Goal: Transaction & Acquisition: Purchase product/service

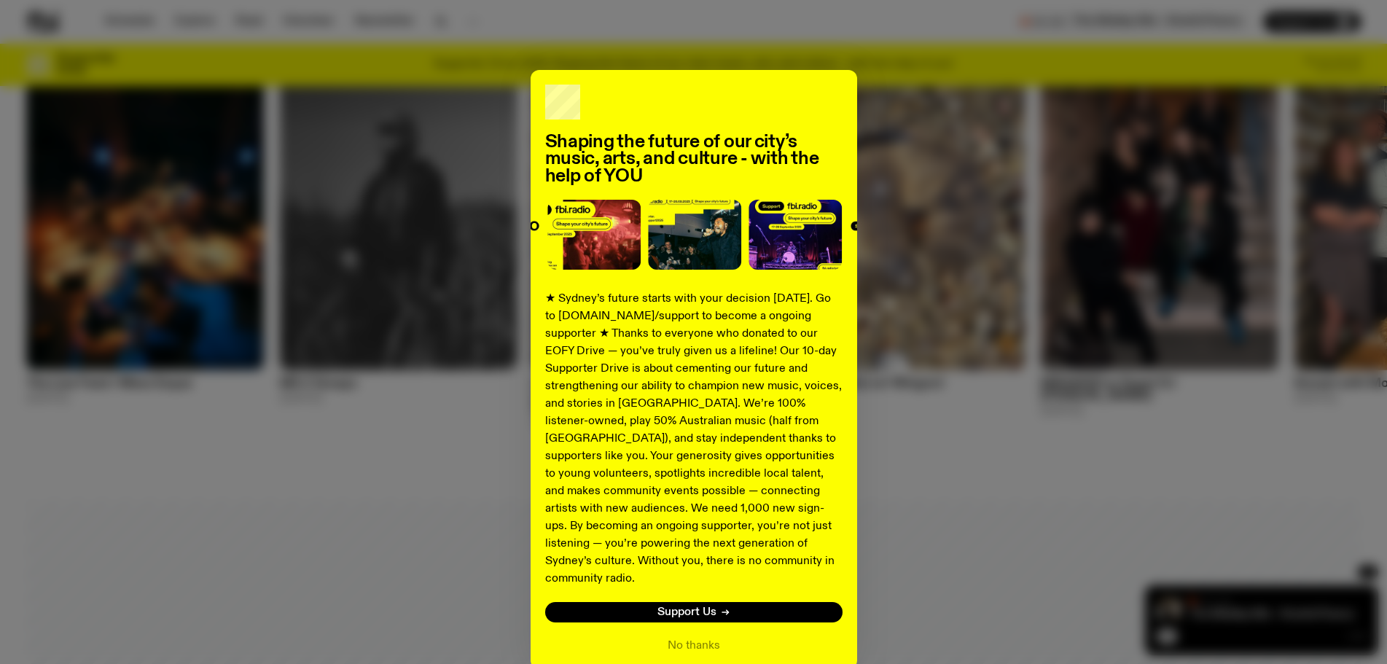
scroll to position [58, 0]
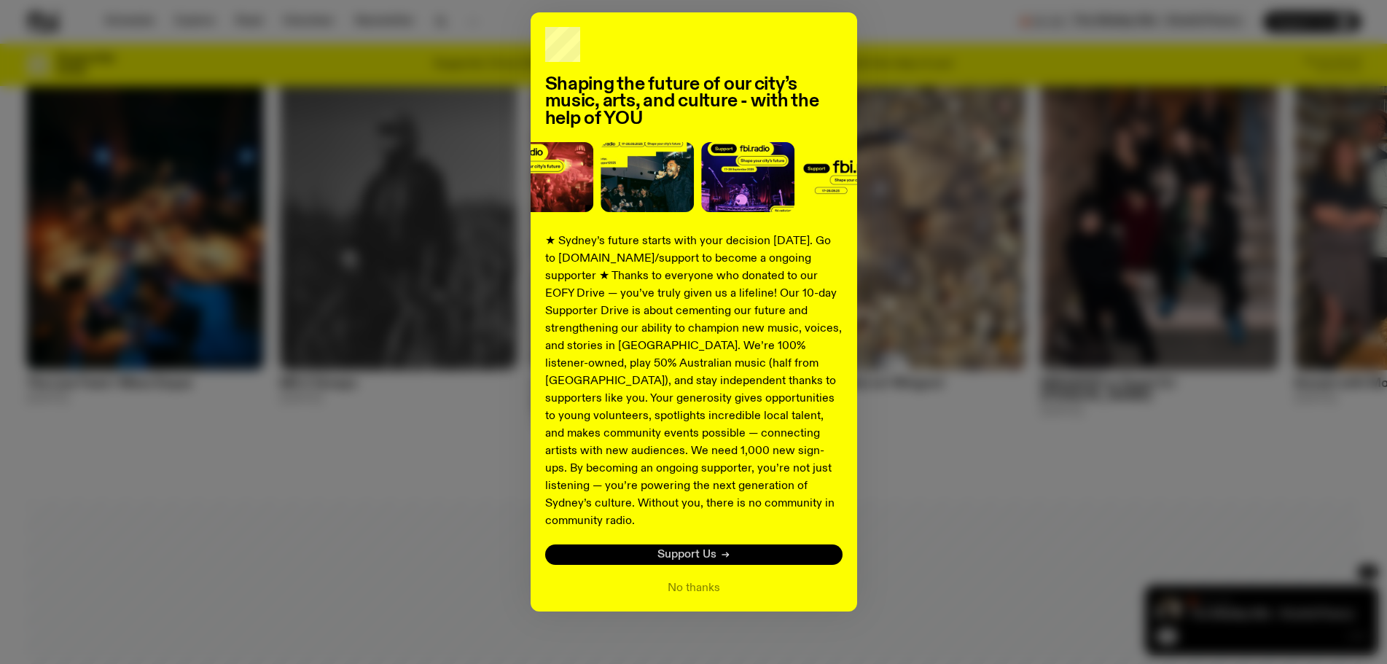
click at [733, 545] on link "Support Us" at bounding box center [693, 555] width 297 height 20
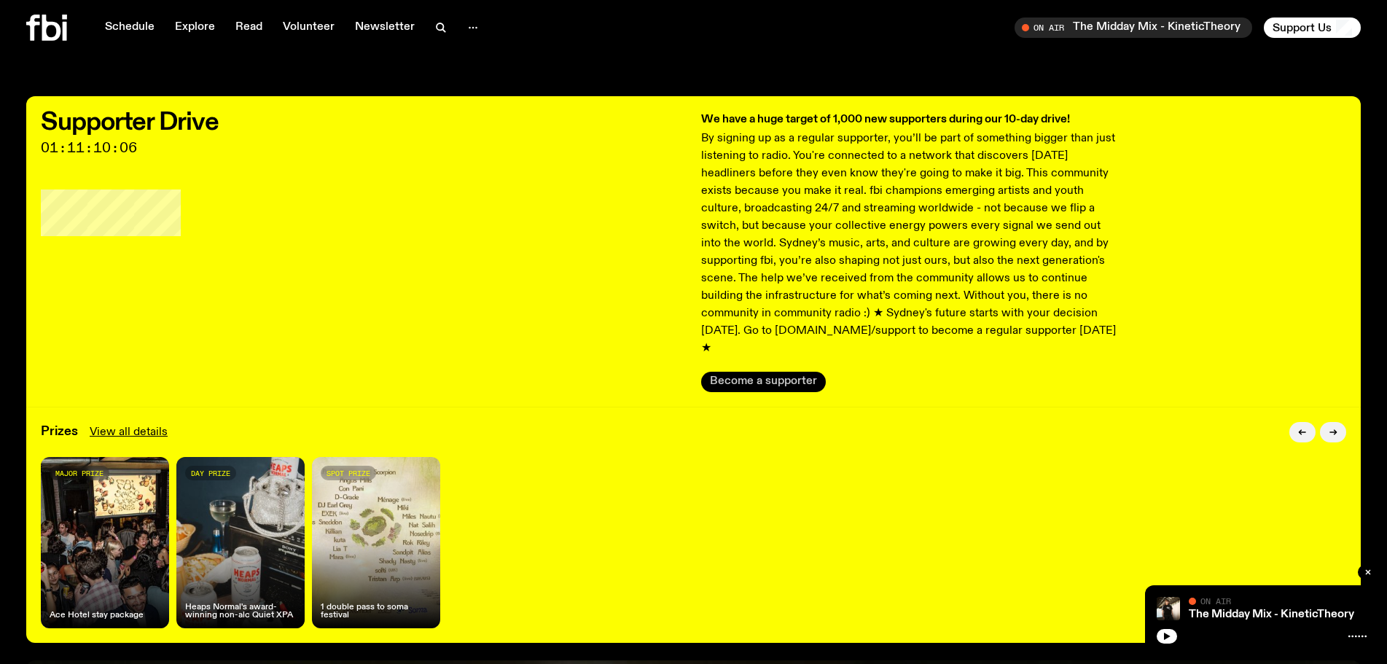
click at [799, 372] on button "Become a supporter" at bounding box center [763, 382] width 125 height 20
click at [149, 424] on link "View all details" at bounding box center [129, 432] width 78 height 17
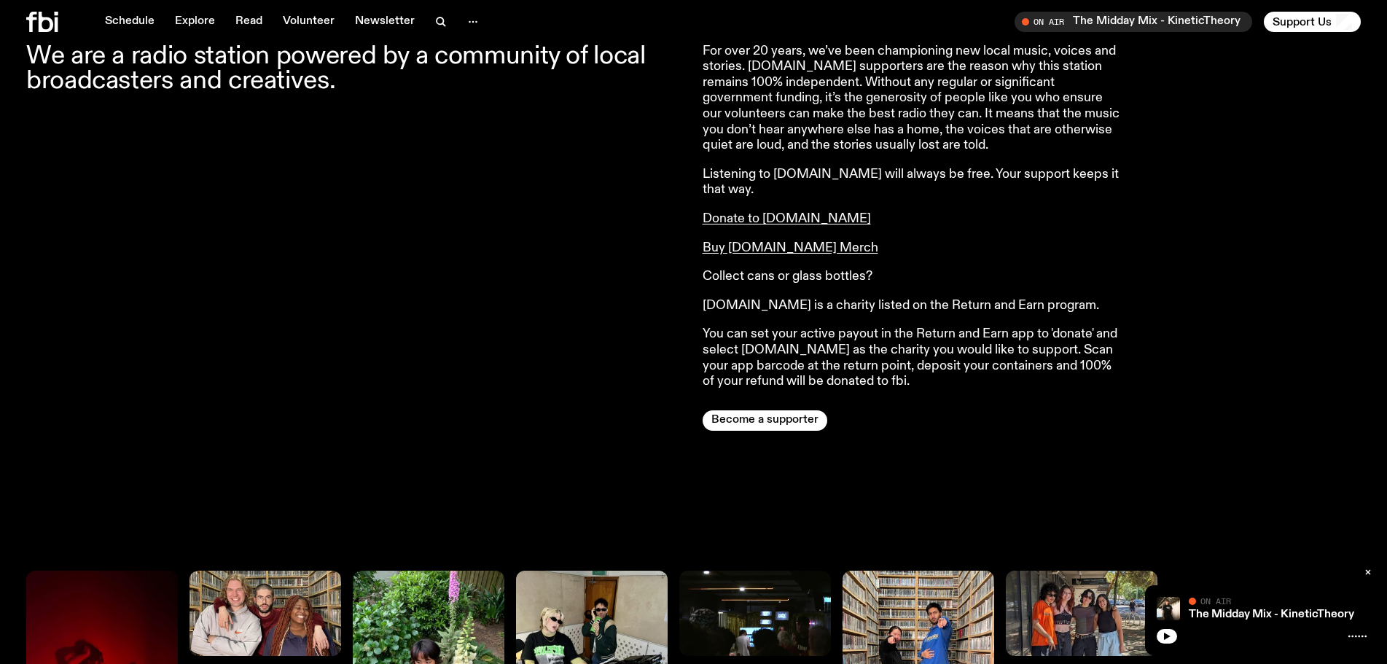
scroll to position [1155, 0]
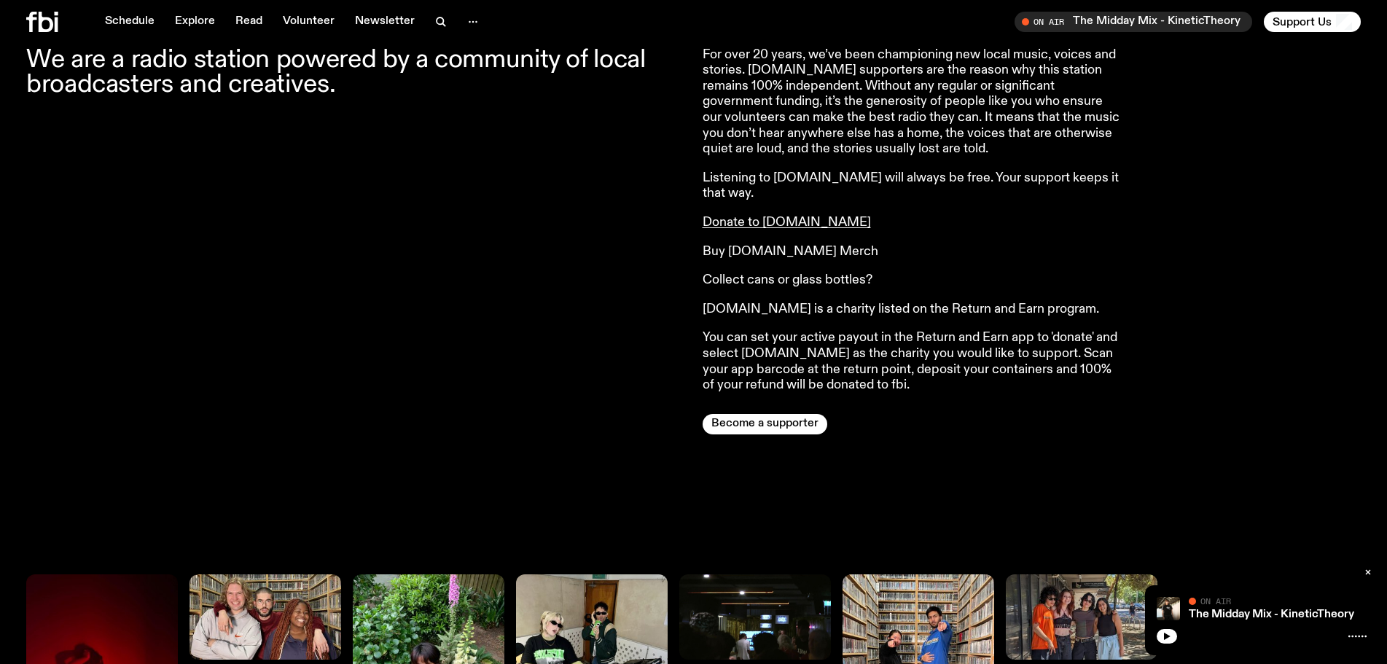
click at [780, 245] on link "Buy [DOMAIN_NAME] Merch" at bounding box center [791, 251] width 176 height 13
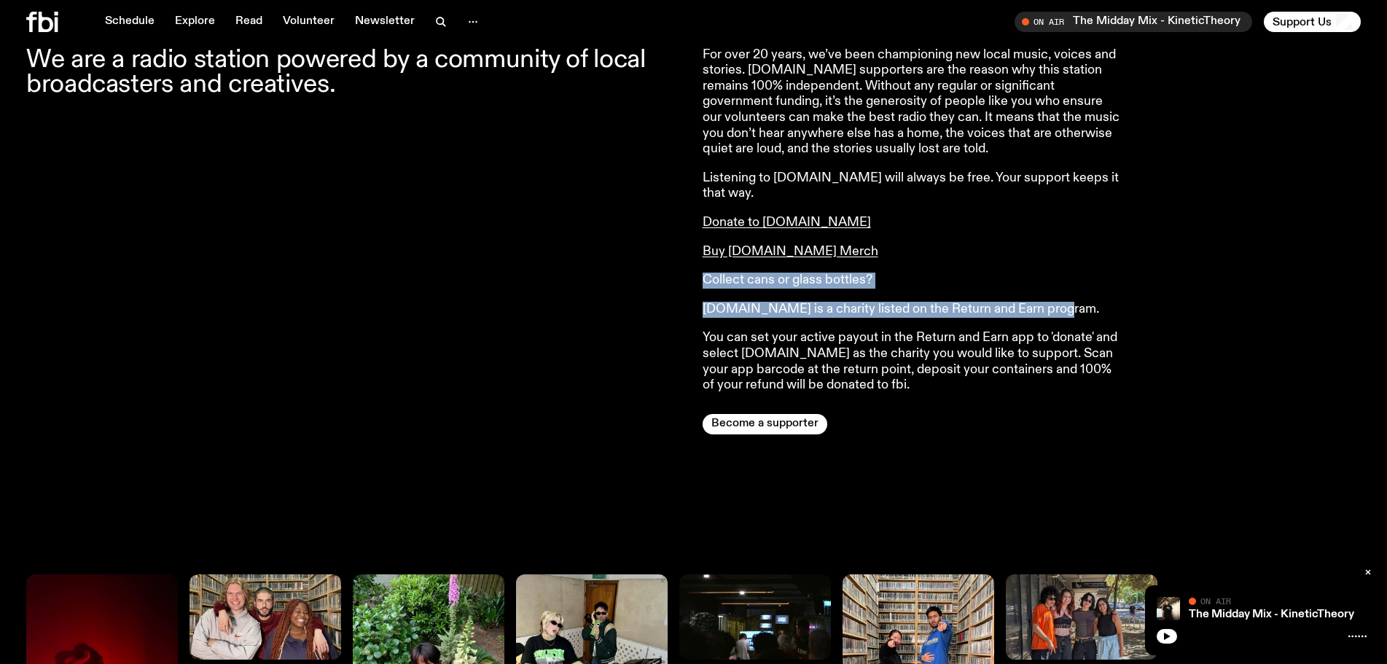
drag, startPoint x: 1058, startPoint y: 278, endPoint x: 700, endPoint y: 242, distance: 360.5
click at [700, 242] on div "We are a radio station powered by a community of local broadcasters and creativ…" at bounding box center [693, 415] width 1387 height 736
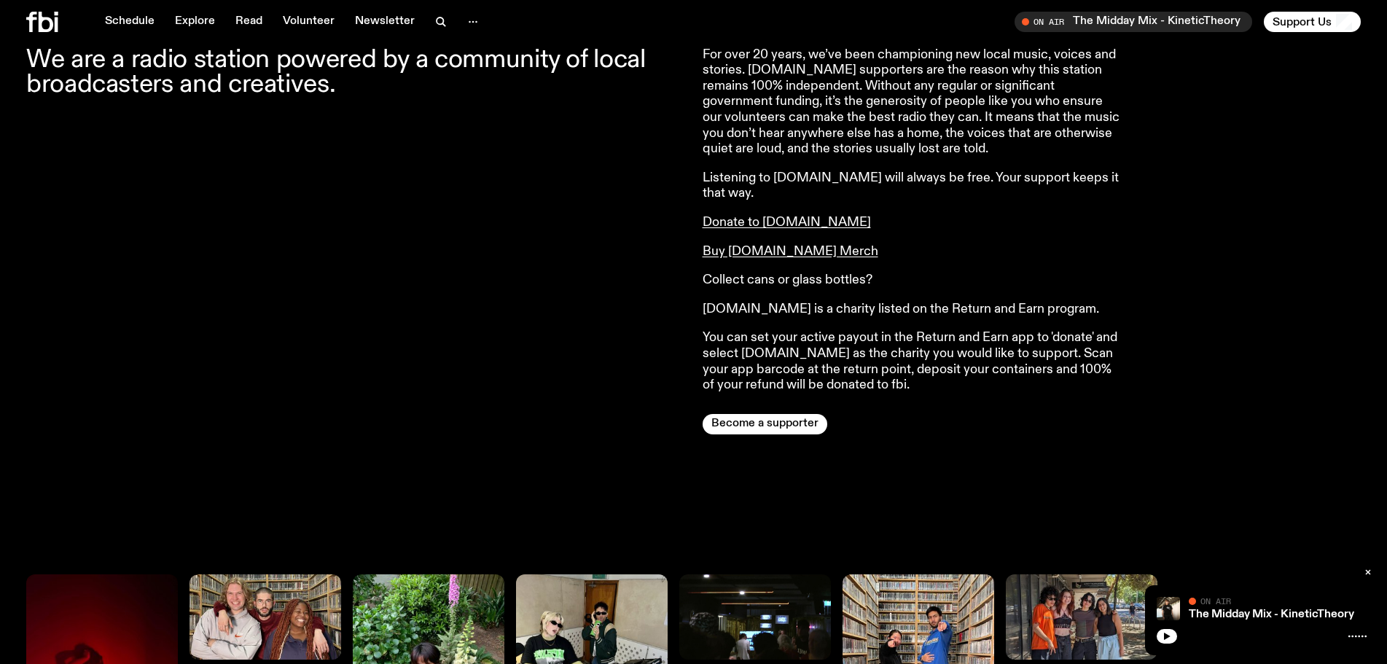
click at [776, 288] on div "For over 20 years, we’ve been championing new local music, voices and stories. …" at bounding box center [913, 220] width 420 height 346
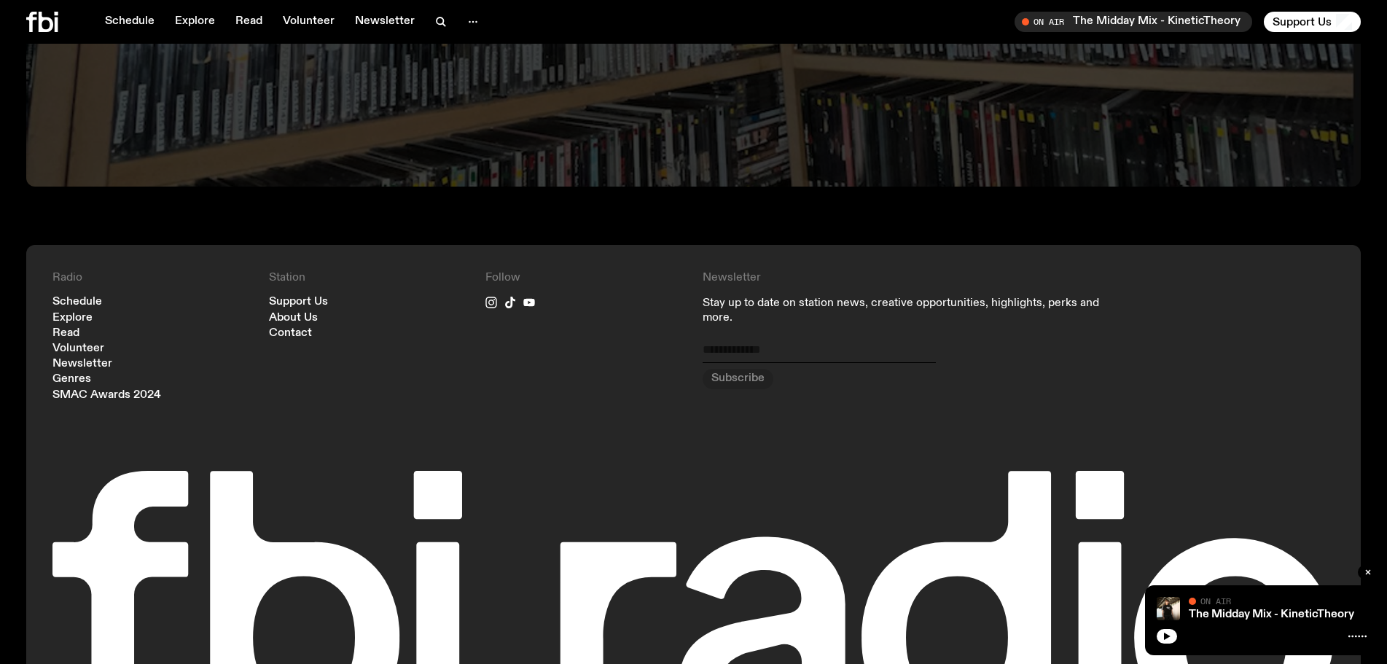
scroll to position [4500, 0]
